Goal: Understand process/instructions: Learn how to perform a task or action

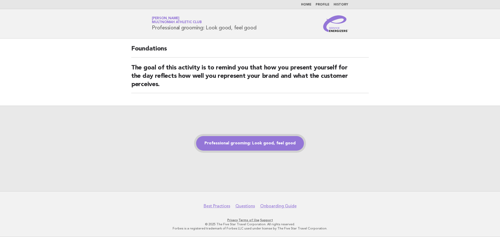
click at [263, 145] on link "Professional grooming: Look good, feel good" at bounding box center [250, 143] width 108 height 15
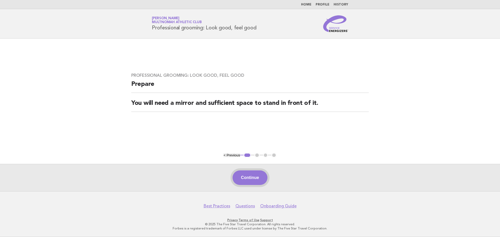
click at [256, 178] on button "Continue" at bounding box center [250, 178] width 35 height 15
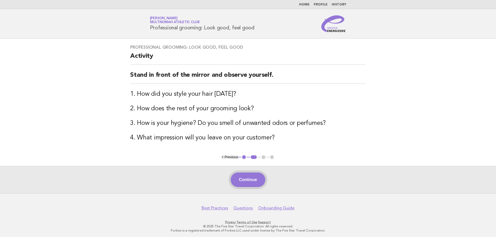
click at [247, 177] on button "Continue" at bounding box center [248, 180] width 35 height 15
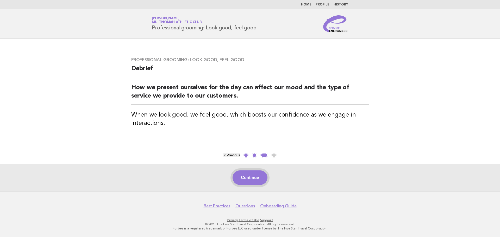
click at [262, 177] on button "Continue" at bounding box center [250, 178] width 35 height 15
